Goal: Information Seeking & Learning: Learn about a topic

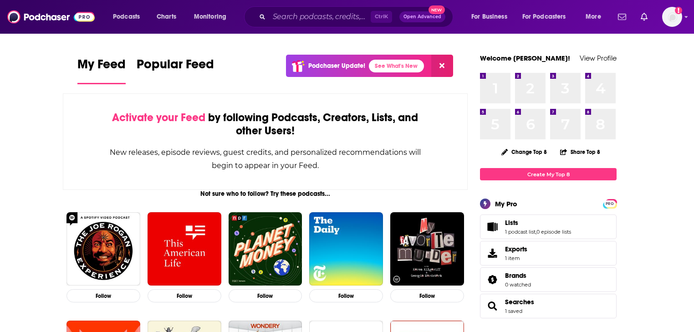
click at [295, 19] on input "Search podcasts, credits, & more..." at bounding box center [319, 17] width 101 height 15
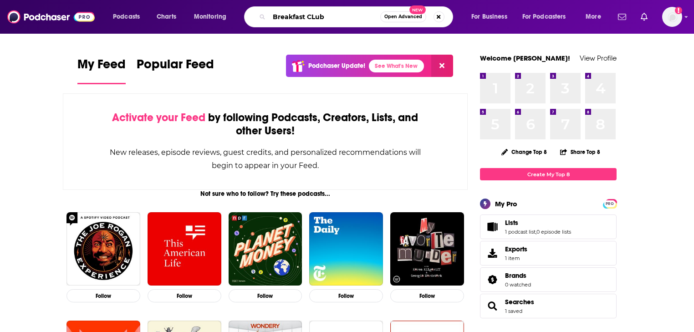
type input "Breakfast CLub"
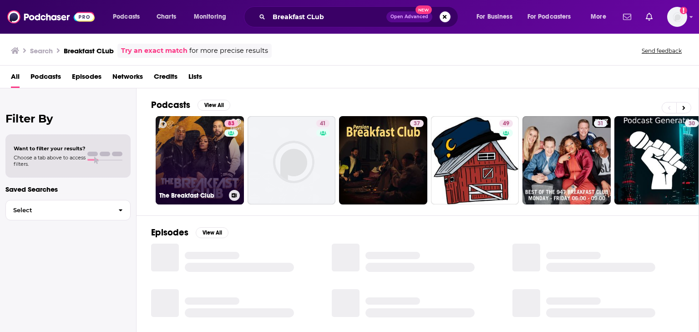
click at [207, 160] on link "83 The Breakfast Club" at bounding box center [200, 160] width 88 height 88
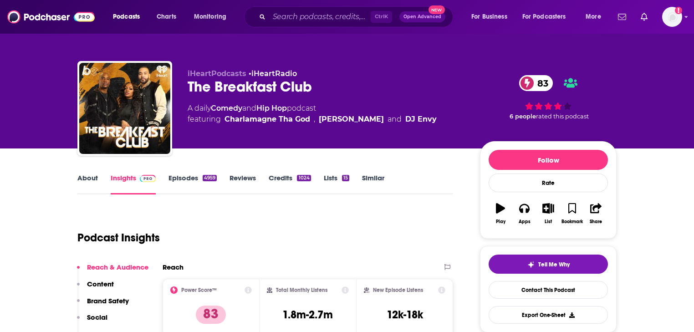
click at [173, 173] on link "Episodes 4959" at bounding box center [192, 183] width 48 height 21
